Goal: Information Seeking & Learning: Learn about a topic

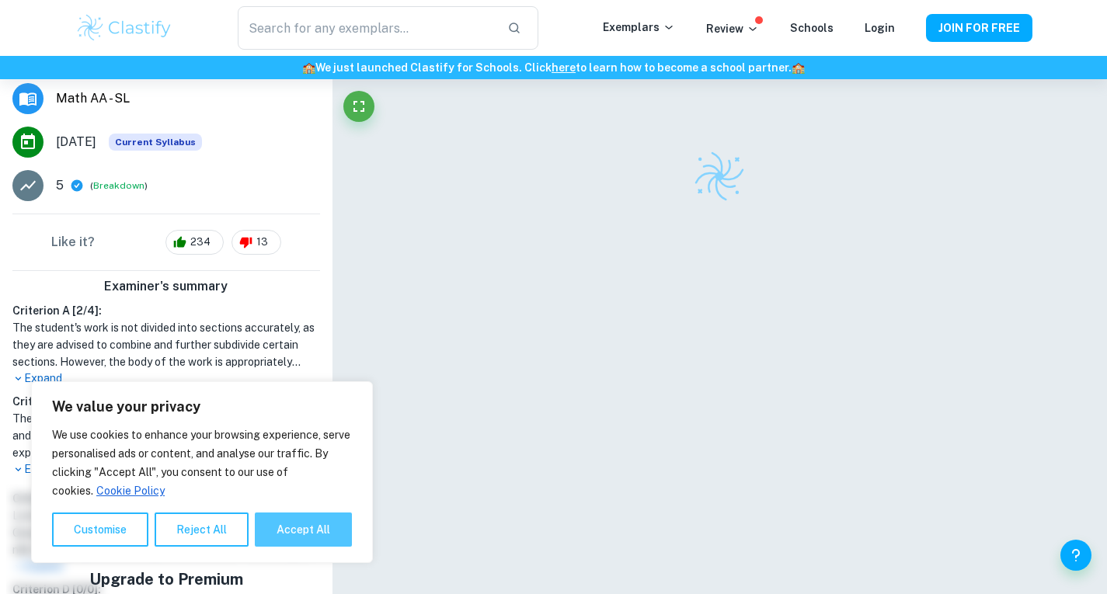
scroll to position [291, 0]
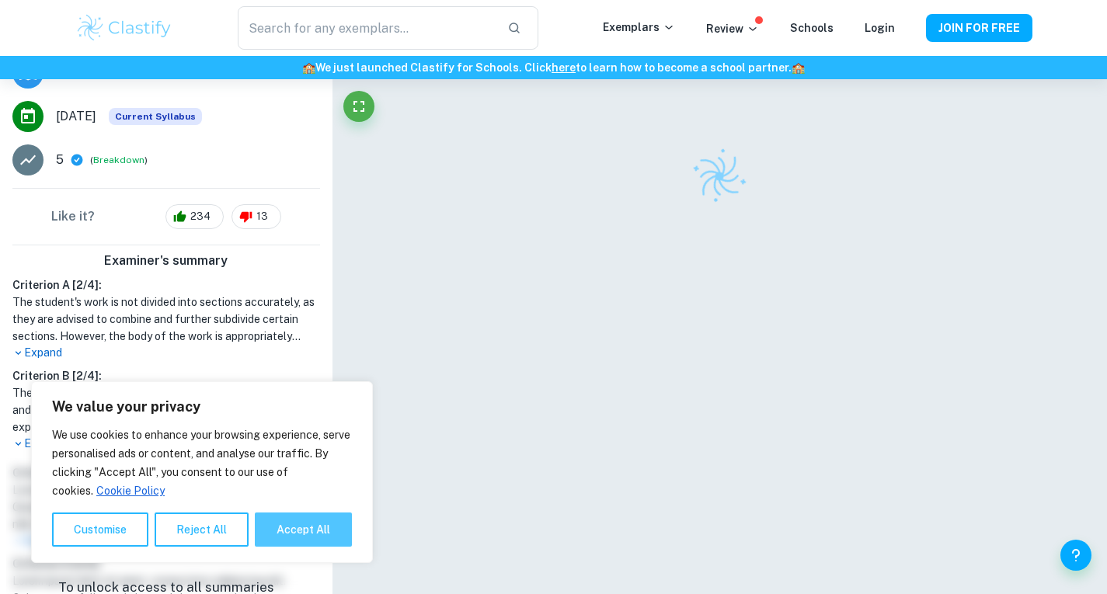
click at [282, 526] on button "Accept All" at bounding box center [303, 530] width 97 height 34
checkbox input "true"
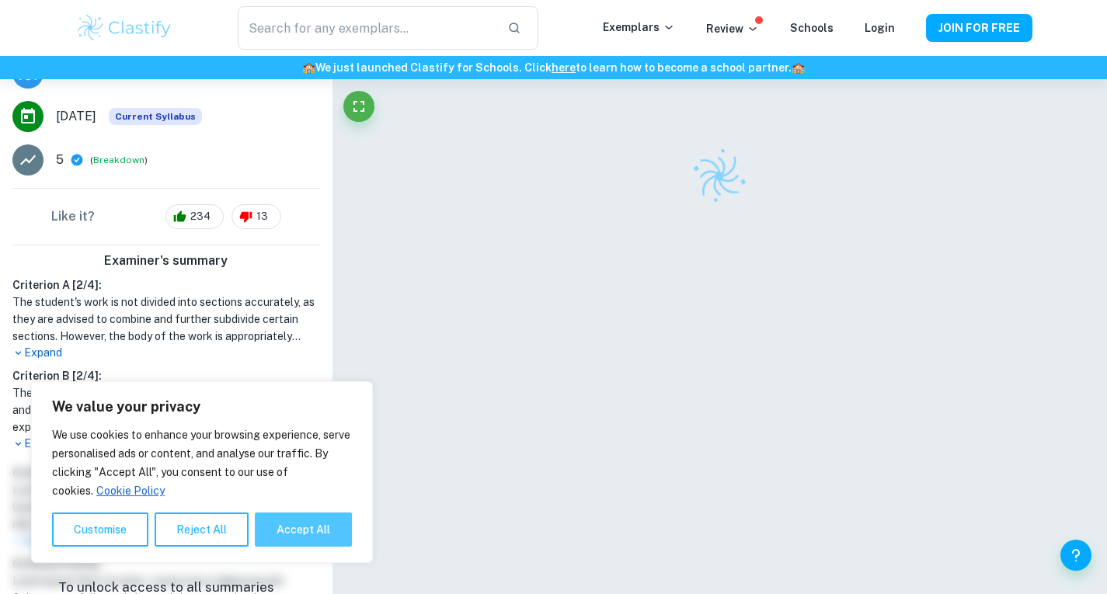
checkbox input "true"
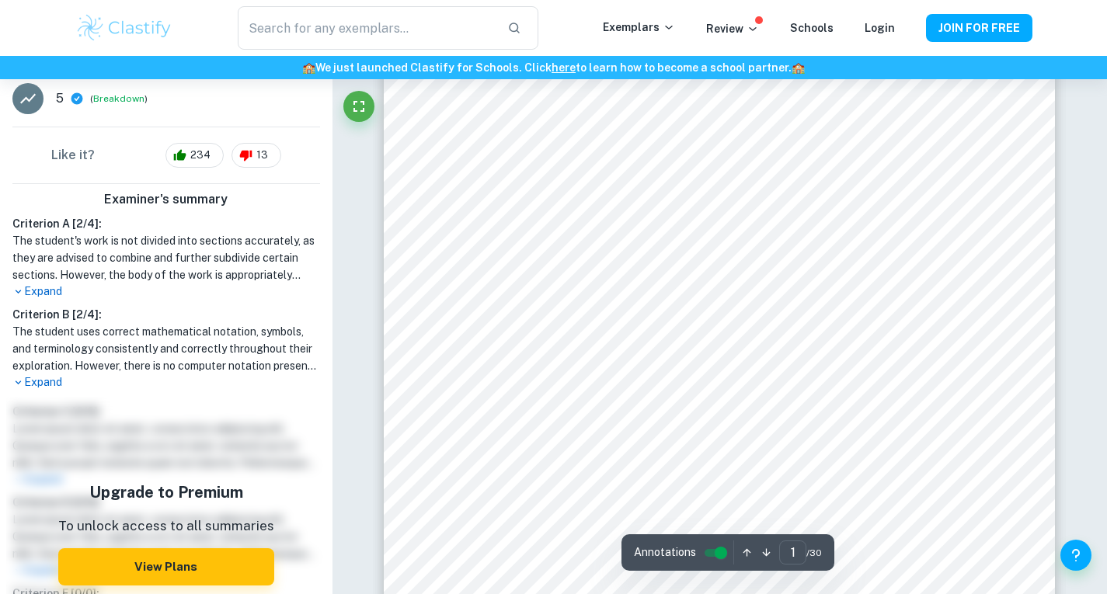
scroll to position [93, 0]
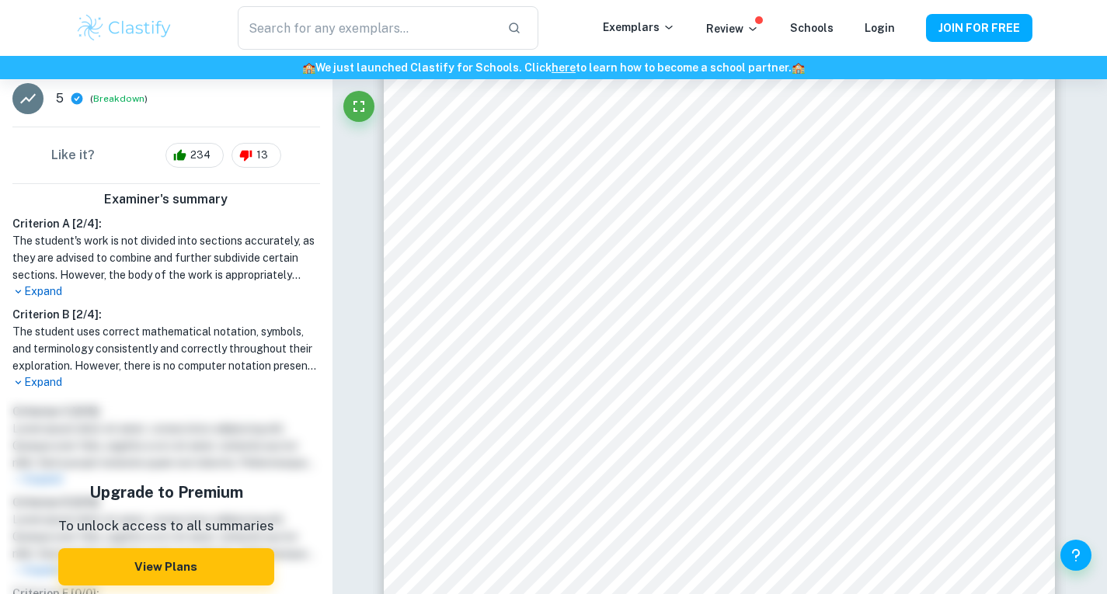
click at [919, 0] on div "​ Exemplars Review Schools Login JOIN FOR FREE" at bounding box center [553, 28] width 1107 height 56
